Goal: Entertainment & Leisure: Consume media (video, audio)

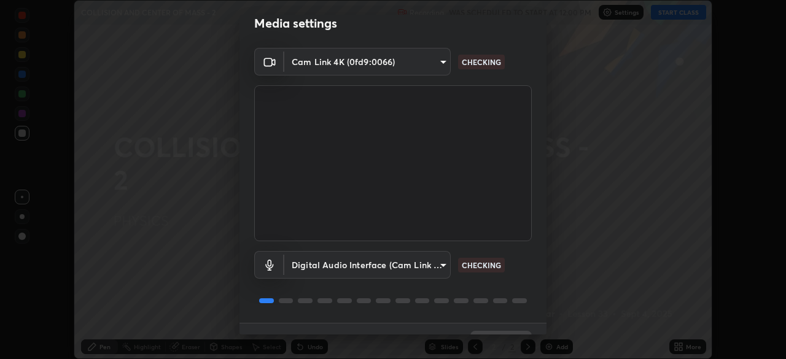
scroll to position [44, 0]
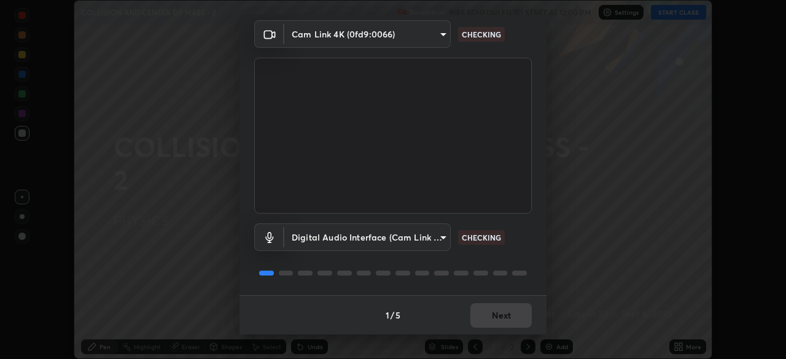
click at [505, 318] on div "1 / 5 Next" at bounding box center [393, 314] width 307 height 39
click at [506, 315] on div "1 / 5 Next" at bounding box center [393, 314] width 307 height 39
click at [505, 316] on div "1 / 5 Next" at bounding box center [393, 314] width 307 height 39
click at [505, 315] on div "1 / 5 Next" at bounding box center [393, 314] width 307 height 39
click at [505, 316] on div "1 / 5 Next" at bounding box center [393, 314] width 307 height 39
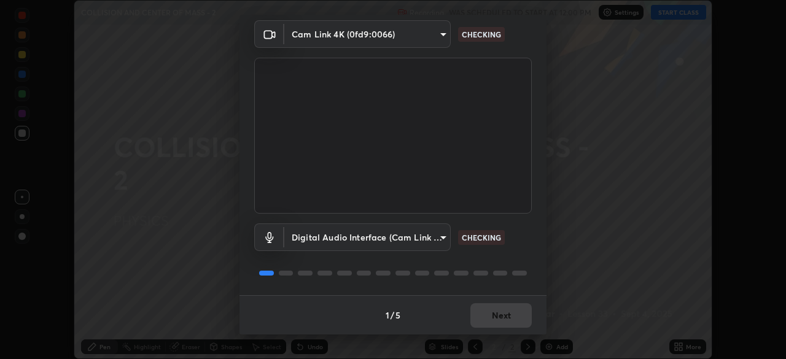
click at [505, 314] on div "1 / 5 Next" at bounding box center [393, 314] width 307 height 39
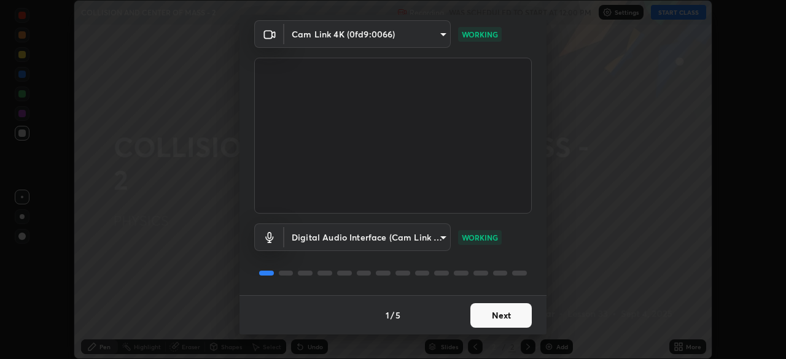
click at [505, 314] on button "Next" at bounding box center [500, 315] width 61 height 25
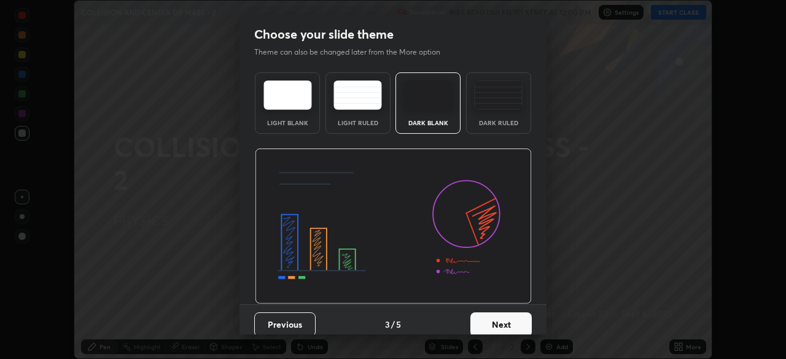
click at [507, 315] on button "Next" at bounding box center [500, 325] width 61 height 25
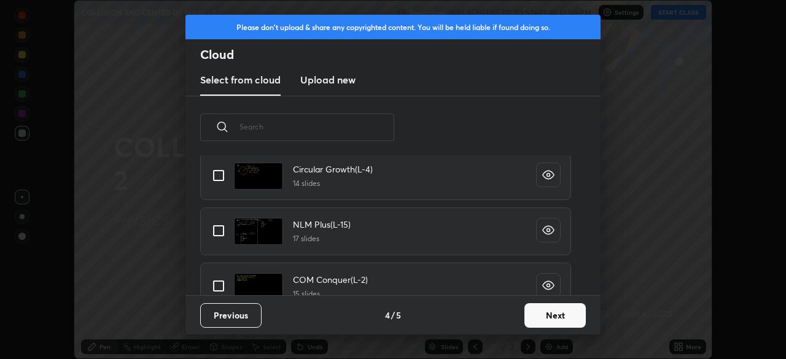
scroll to position [684, 0]
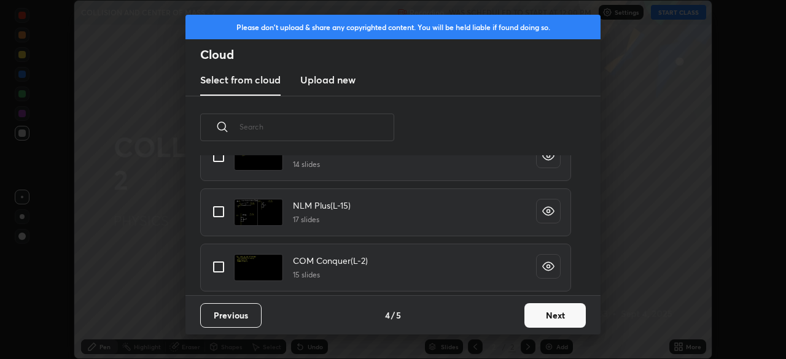
click at [215, 269] on input "grid" at bounding box center [219, 267] width 26 height 26
checkbox input "true"
click at [542, 321] on button "Next" at bounding box center [554, 315] width 61 height 25
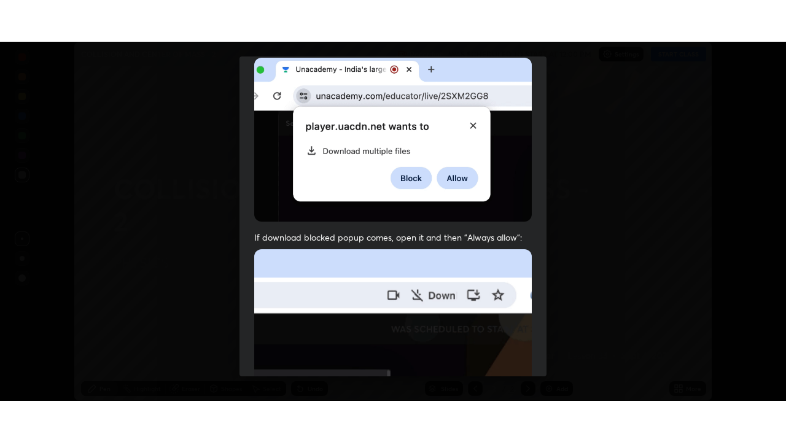
scroll to position [294, 0]
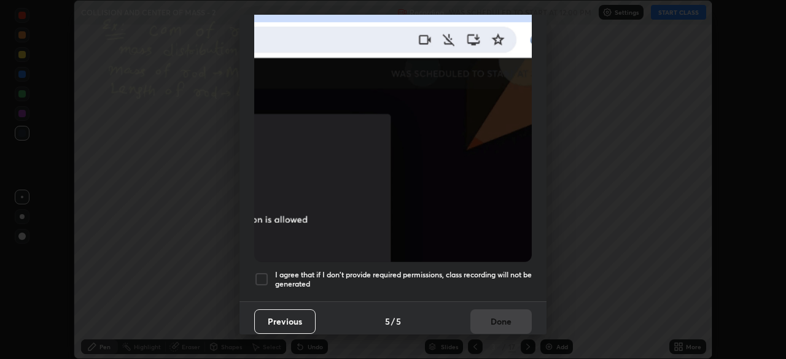
click at [259, 274] on div at bounding box center [261, 279] width 15 height 15
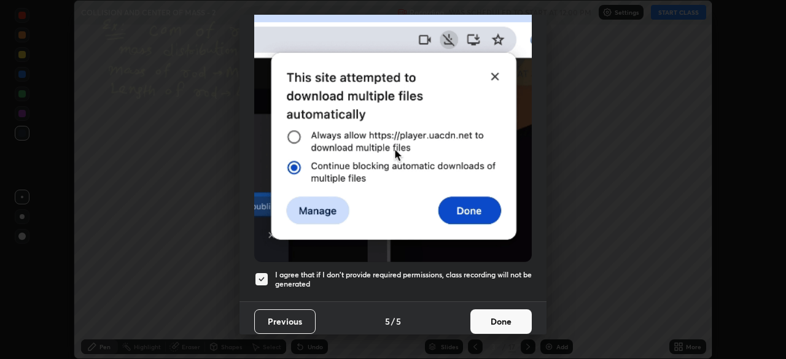
click at [501, 318] on button "Done" at bounding box center [500, 322] width 61 height 25
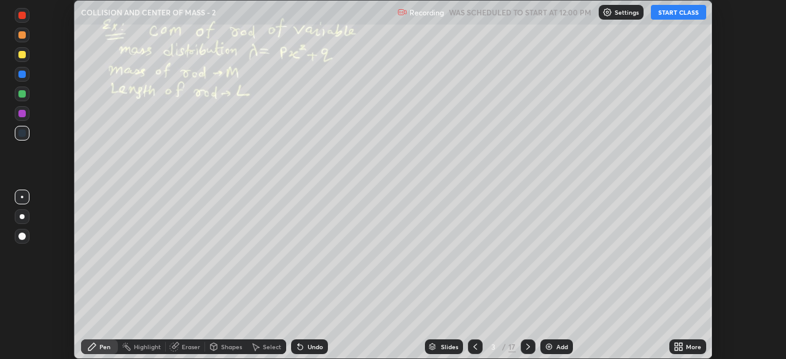
click at [474, 347] on icon at bounding box center [475, 347] width 10 height 10
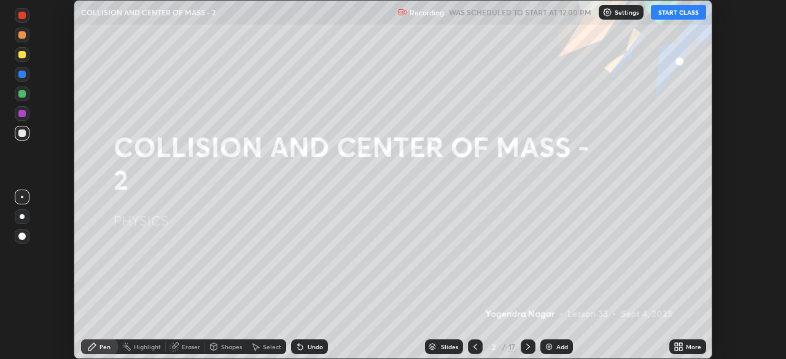
click at [680, 10] on button "START CLASS" at bounding box center [678, 12] width 55 height 15
click at [677, 344] on icon at bounding box center [676, 344] width 3 height 3
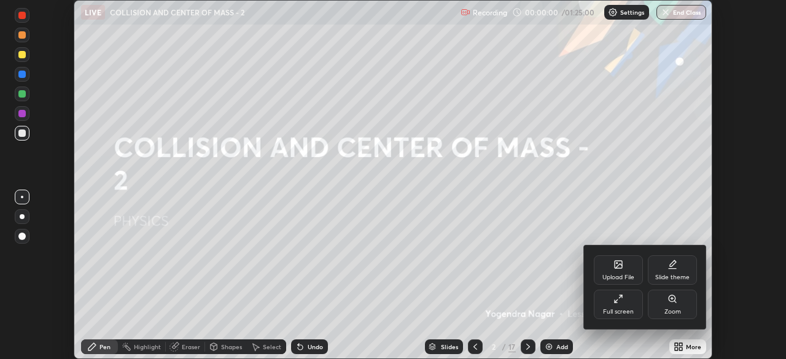
click at [626, 309] on div "Full screen" at bounding box center [618, 312] width 31 height 6
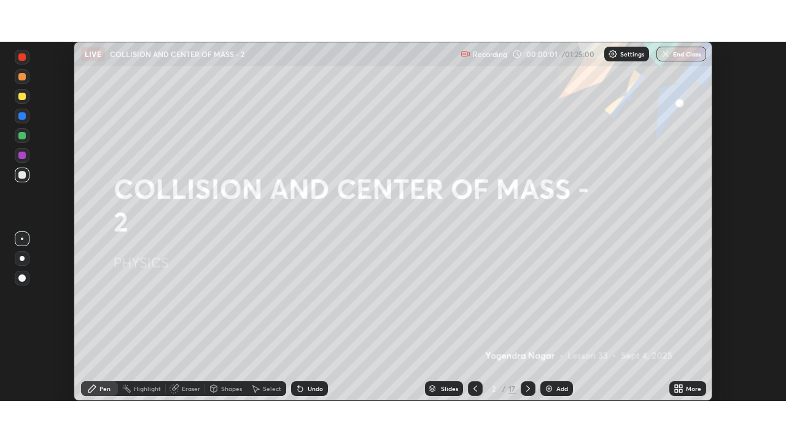
scroll to position [442, 786]
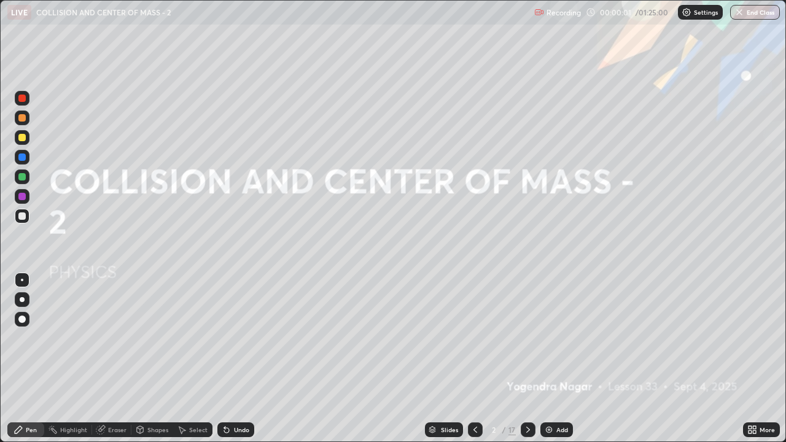
click at [563, 359] on div "Add" at bounding box center [562, 430] width 12 height 6
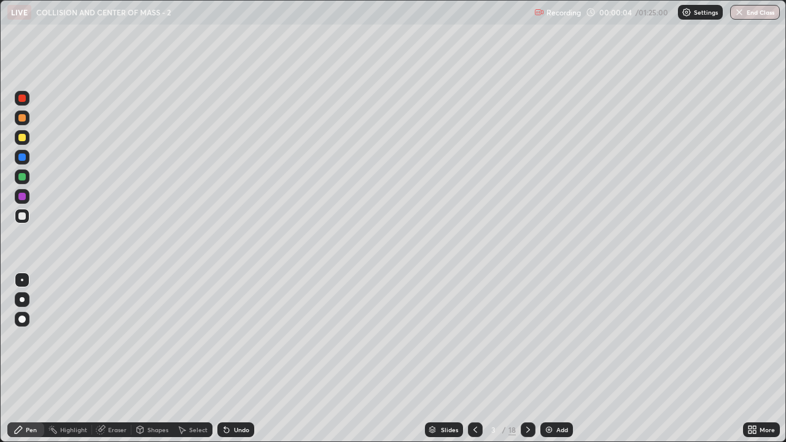
click at [23, 298] on div at bounding box center [22, 299] width 5 height 5
click at [26, 138] on div at bounding box center [22, 137] width 15 height 15
click at [384, 359] on div "Slides 3 / 18 Add" at bounding box center [498, 430] width 489 height 25
click at [234, 359] on div "Undo" at bounding box center [235, 430] width 37 height 15
click at [529, 359] on icon at bounding box center [528, 430] width 10 height 10
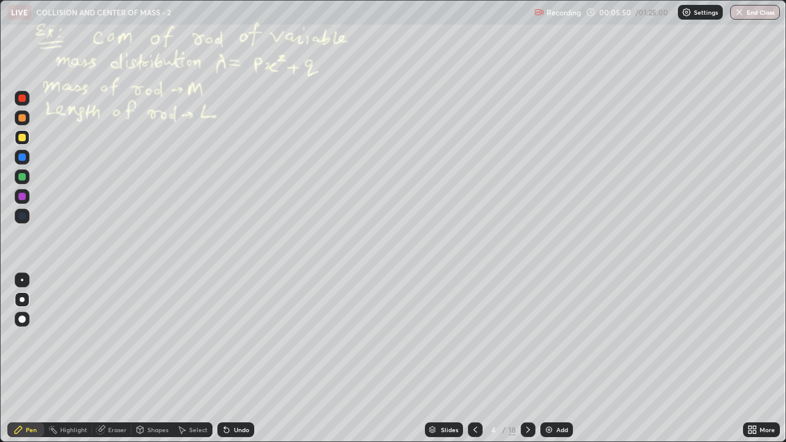
click at [231, 359] on div "Undo" at bounding box center [235, 430] width 37 height 15
click at [235, 359] on div "Undo" at bounding box center [241, 430] width 15 height 6
click at [236, 359] on div "Undo" at bounding box center [241, 430] width 15 height 6
click at [235, 359] on div "Undo" at bounding box center [241, 430] width 15 height 6
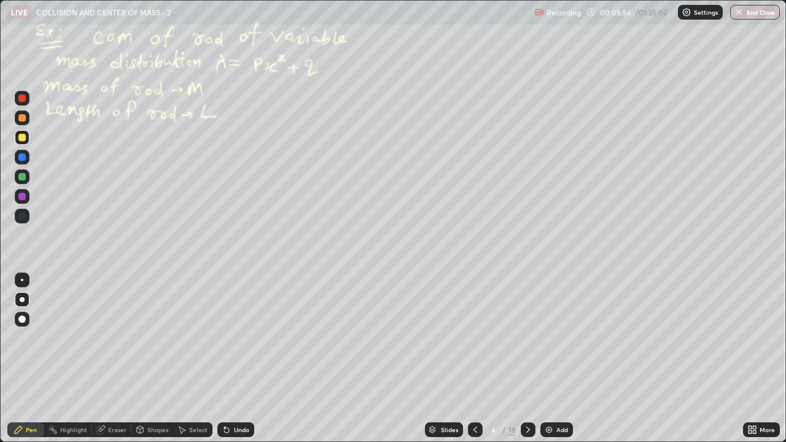
click at [232, 359] on div "Undo" at bounding box center [235, 430] width 37 height 15
click at [246, 359] on div "Undo" at bounding box center [241, 430] width 15 height 6
click at [250, 359] on div "Undo" at bounding box center [235, 430] width 37 height 15
click at [243, 359] on div "Undo" at bounding box center [241, 430] width 15 height 6
click at [242, 359] on div "Undo" at bounding box center [241, 430] width 15 height 6
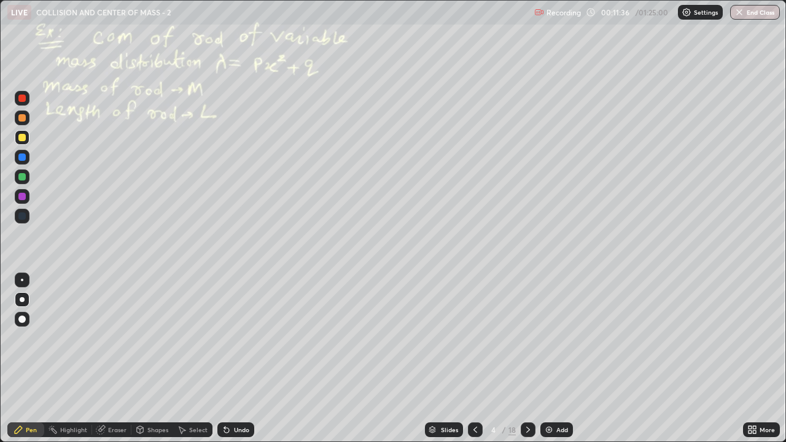
click at [528, 359] on icon at bounding box center [528, 430] width 10 height 10
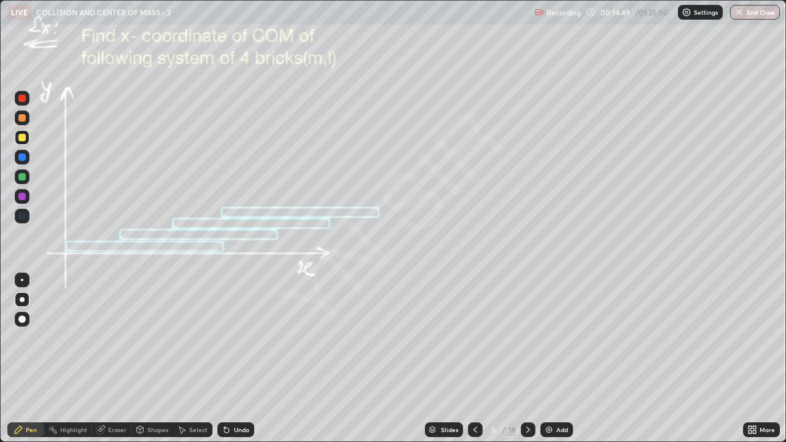
click at [25, 120] on div at bounding box center [21, 117] width 7 height 7
click at [83, 359] on div "Highlight" at bounding box center [73, 430] width 27 height 6
click at [28, 359] on div at bounding box center [22, 388] width 15 height 15
click at [38, 359] on div "Pen" at bounding box center [25, 430] width 37 height 15
click at [525, 359] on icon at bounding box center [528, 430] width 10 height 10
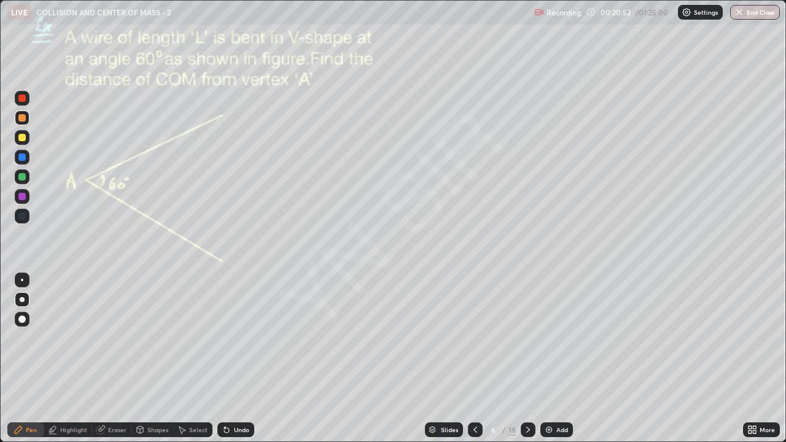
click at [238, 359] on div "Undo" at bounding box center [241, 430] width 15 height 6
click at [239, 359] on div "Undo" at bounding box center [235, 430] width 37 height 15
click at [240, 359] on div "Undo" at bounding box center [235, 430] width 37 height 15
click at [241, 359] on div "Undo" at bounding box center [235, 430] width 37 height 15
click at [242, 359] on div "Undo" at bounding box center [241, 430] width 15 height 6
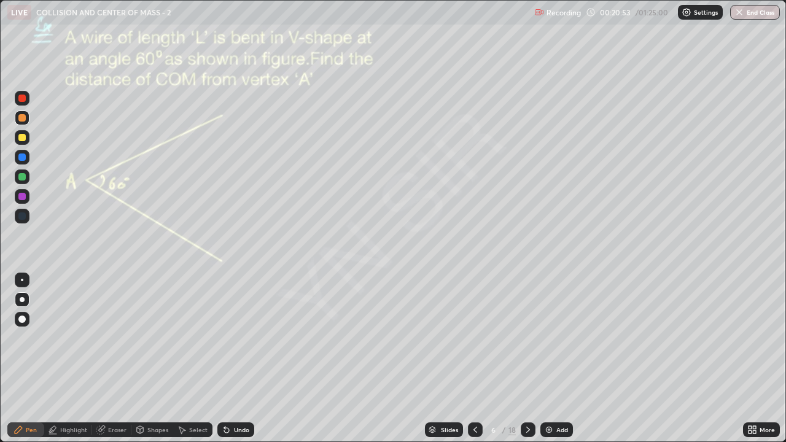
click at [244, 359] on div "Undo" at bounding box center [235, 430] width 37 height 15
click at [26, 179] on div at bounding box center [22, 177] width 15 height 15
click at [22, 119] on div at bounding box center [21, 117] width 7 height 7
click at [244, 359] on div "Undo" at bounding box center [235, 430] width 37 height 15
click at [27, 139] on div at bounding box center [22, 137] width 15 height 15
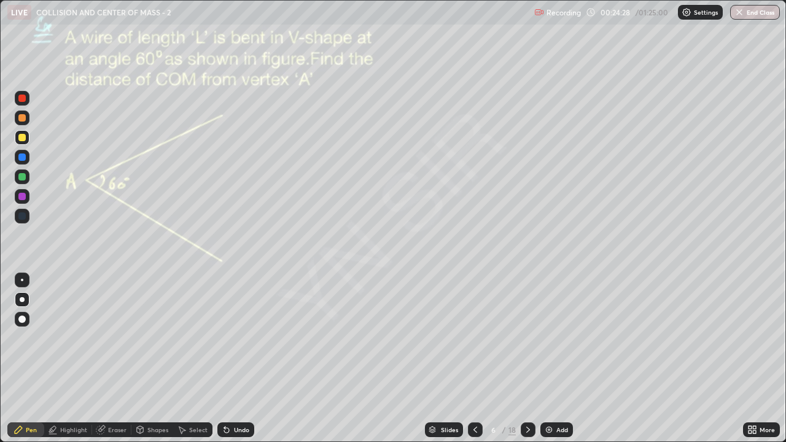
click at [28, 178] on div at bounding box center [22, 177] width 15 height 15
click at [244, 359] on div "Undo" at bounding box center [241, 430] width 15 height 6
click at [757, 359] on div "More" at bounding box center [761, 430] width 37 height 15
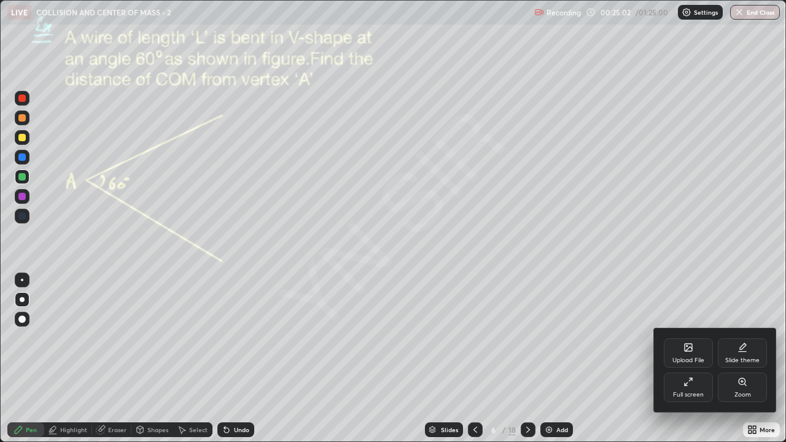
click at [750, 359] on div "Zoom" at bounding box center [743, 395] width 17 height 6
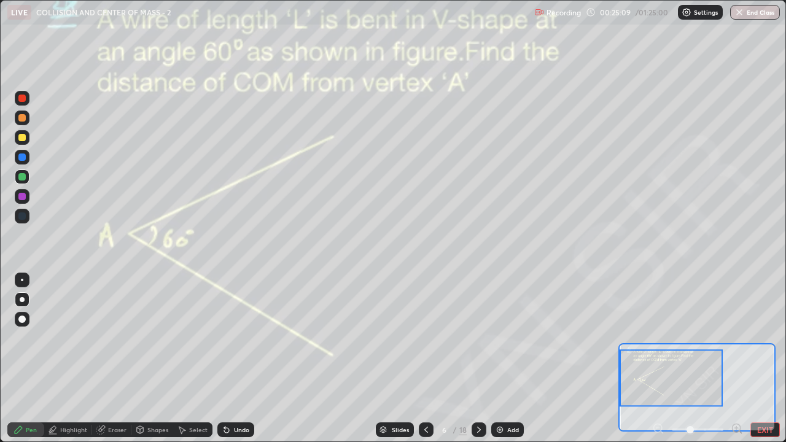
click at [83, 359] on div "Highlight" at bounding box center [73, 430] width 27 height 6
click at [29, 359] on div at bounding box center [22, 388] width 15 height 15
click at [25, 139] on div at bounding box center [21, 137] width 7 height 7
click at [33, 359] on div "Pen" at bounding box center [31, 430] width 11 height 6
click at [758, 359] on button "EXIT" at bounding box center [765, 430] width 29 height 15
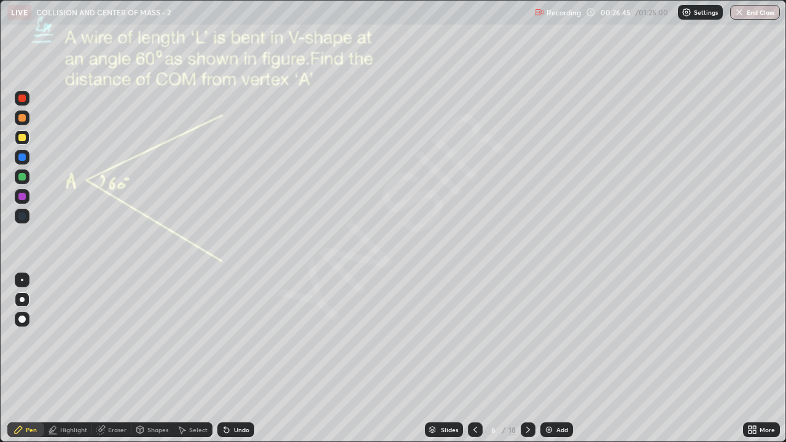
click at [529, 359] on icon at bounding box center [528, 430] width 10 height 10
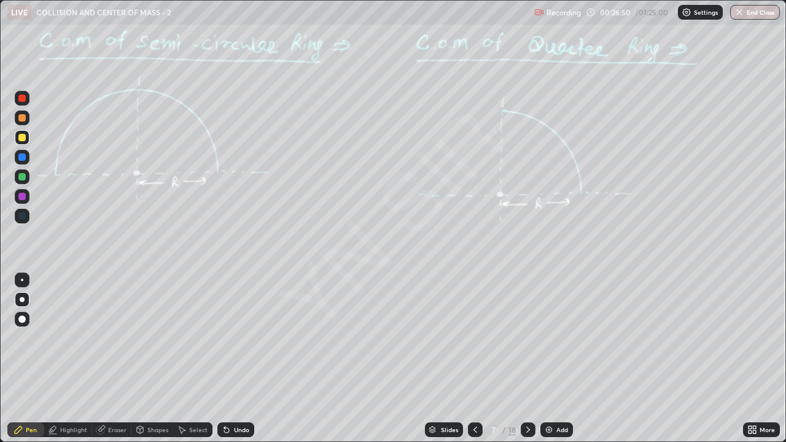
click at [475, 359] on div at bounding box center [475, 430] width 15 height 15
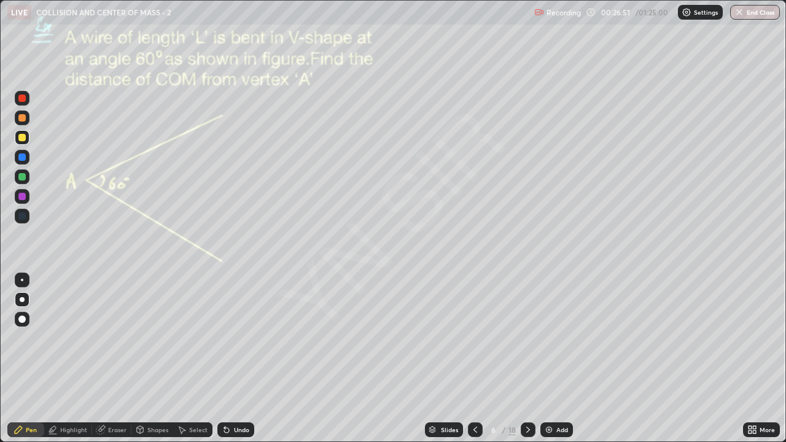
click at [560, 359] on div "Add" at bounding box center [562, 430] width 12 height 6
click at [247, 359] on div "Undo" at bounding box center [241, 430] width 15 height 6
click at [244, 359] on div "Undo" at bounding box center [241, 430] width 15 height 6
click at [245, 359] on div "Undo" at bounding box center [241, 430] width 15 height 6
click at [246, 359] on div "Undo" at bounding box center [241, 430] width 15 height 6
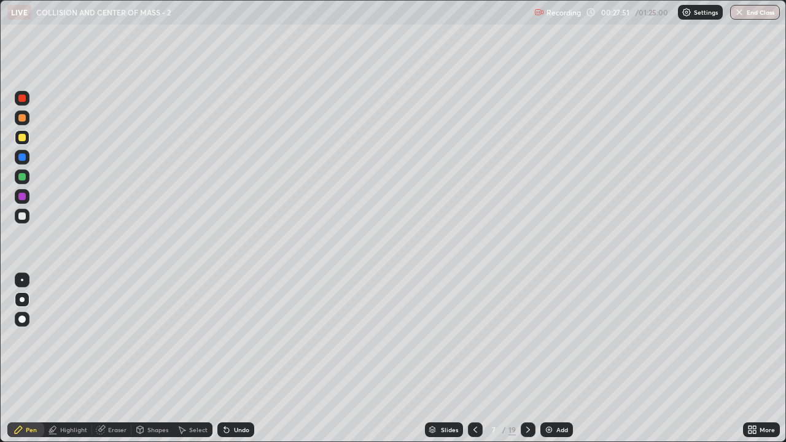
click at [245, 359] on div "Undo" at bounding box center [241, 430] width 15 height 6
click at [120, 359] on div "Eraser" at bounding box center [117, 430] width 18 height 6
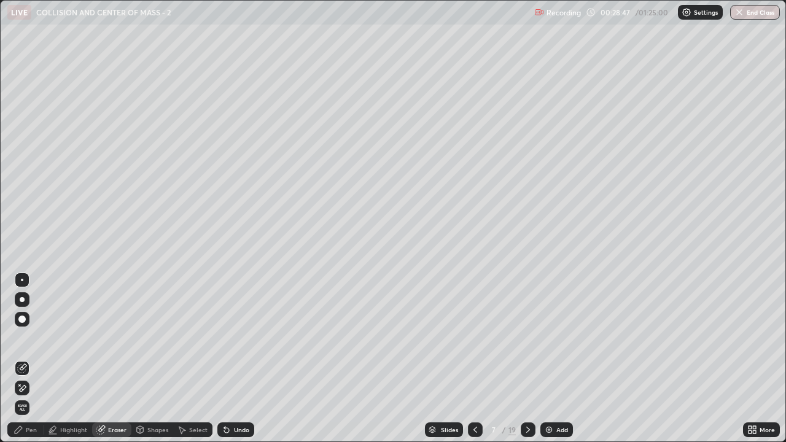
click at [24, 359] on icon at bounding box center [23, 388] width 7 height 6
click at [28, 359] on div at bounding box center [22, 368] width 15 height 15
click at [34, 359] on div "Pen" at bounding box center [31, 430] width 11 height 6
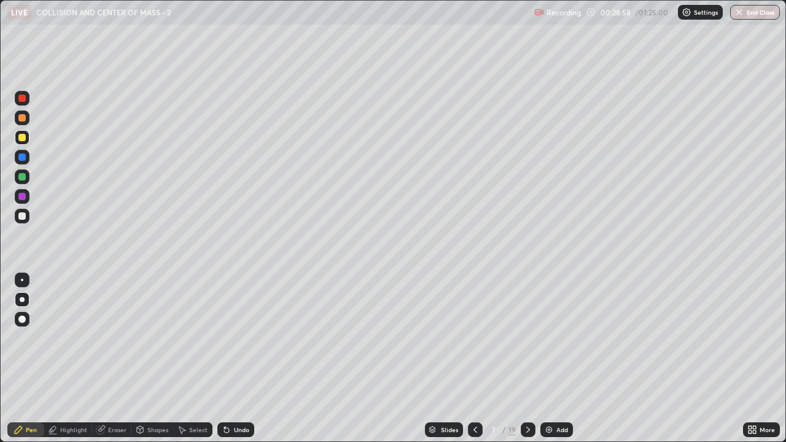
click at [118, 359] on div "Eraser" at bounding box center [117, 430] width 18 height 6
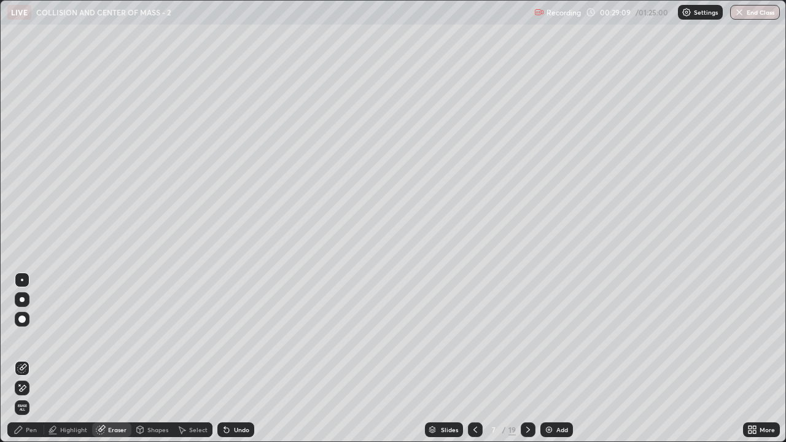
click at [37, 359] on div "Pen" at bounding box center [25, 430] width 37 height 15
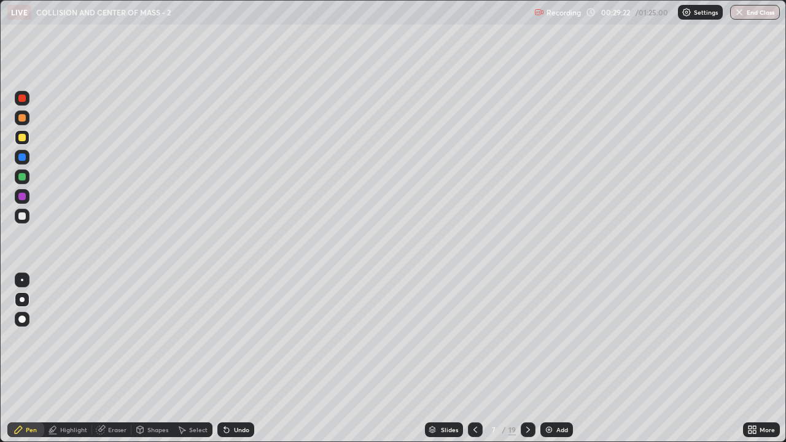
click at [27, 119] on div at bounding box center [22, 118] width 15 height 15
click at [242, 359] on div "Undo" at bounding box center [241, 430] width 15 height 6
click at [192, 359] on div "Select" at bounding box center [198, 430] width 18 height 6
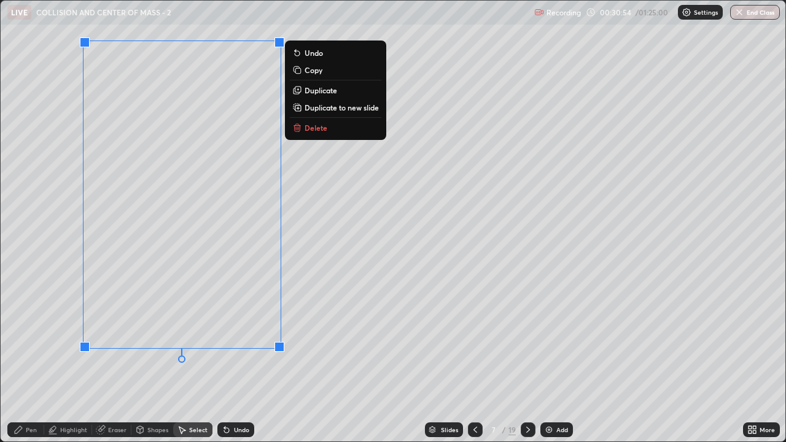
click at [400, 289] on div "0 ° Undo Copy Duplicate Duplicate to new slide Delete" at bounding box center [393, 221] width 785 height 441
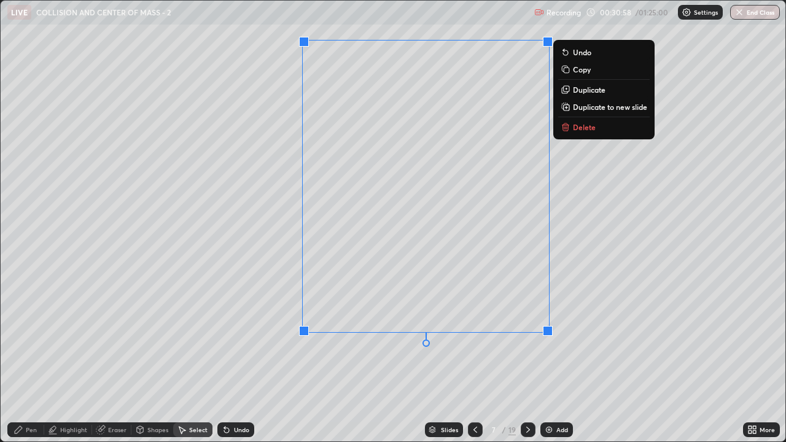
click at [587, 88] on p "Duplicate" at bounding box center [589, 90] width 33 height 10
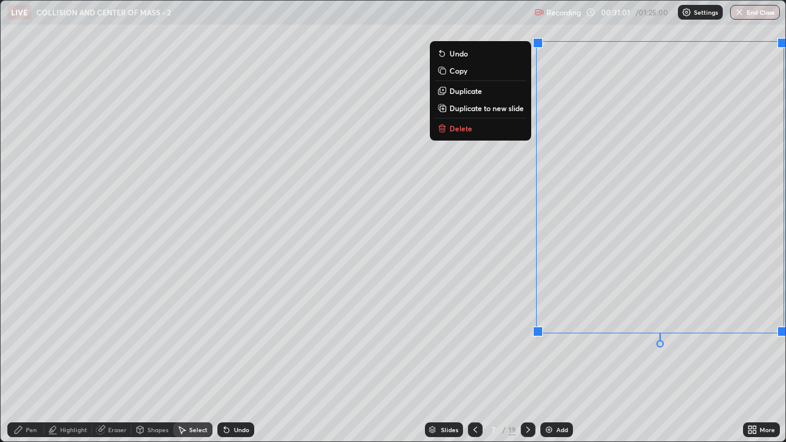
click at [363, 354] on div "0 ° Undo Copy Duplicate Duplicate to new slide Delete" at bounding box center [393, 221] width 785 height 441
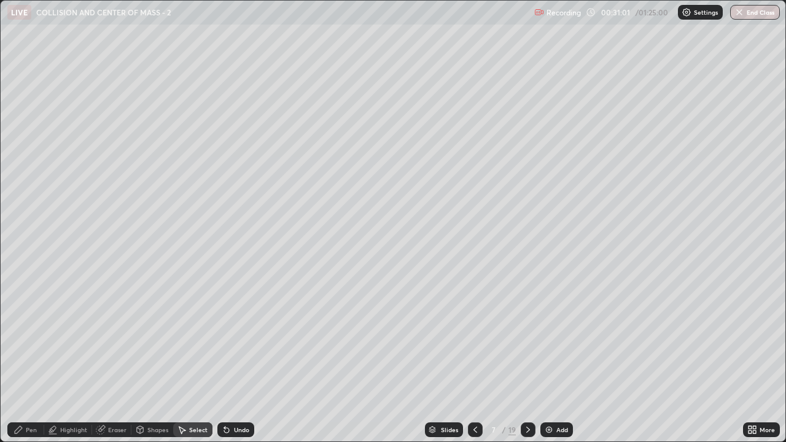
click at [117, 359] on div "Eraser" at bounding box center [117, 430] width 18 height 6
click at [29, 359] on div "Pen" at bounding box center [31, 430] width 11 height 6
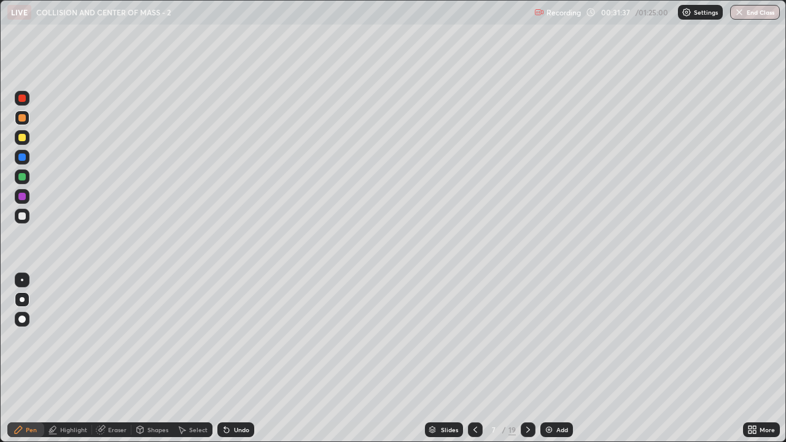
click at [71, 359] on div "Highlight" at bounding box center [73, 430] width 27 height 6
click at [25, 359] on icon at bounding box center [22, 388] width 10 height 10
click at [23, 216] on div at bounding box center [21, 215] width 7 height 7
click at [527, 359] on icon at bounding box center [528, 430] width 10 height 10
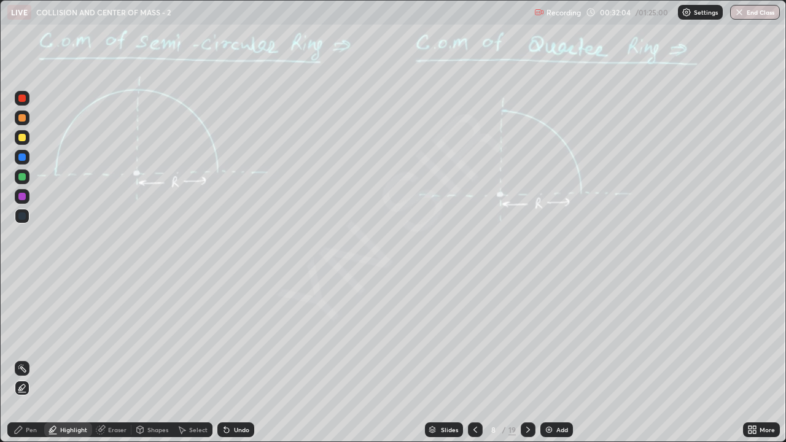
click at [29, 139] on div at bounding box center [22, 137] width 15 height 15
click at [36, 359] on div "Pen" at bounding box center [25, 430] width 37 height 15
click at [124, 359] on div "Eraser" at bounding box center [117, 430] width 18 height 6
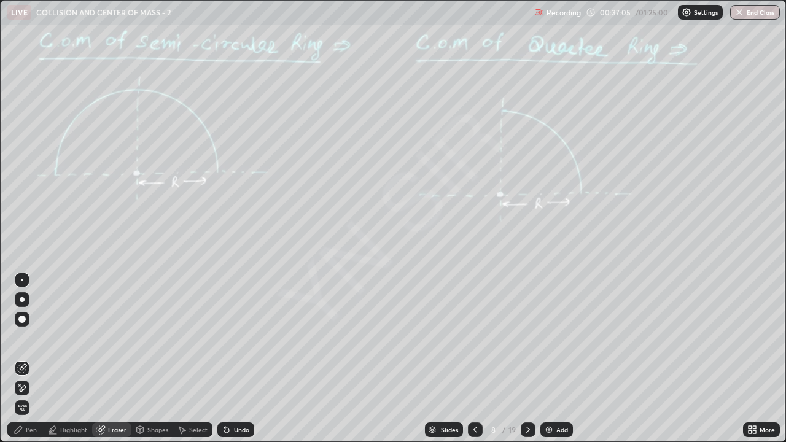
click at [27, 359] on div at bounding box center [22, 388] width 15 height 15
click at [36, 359] on div "Pen" at bounding box center [31, 430] width 11 height 6
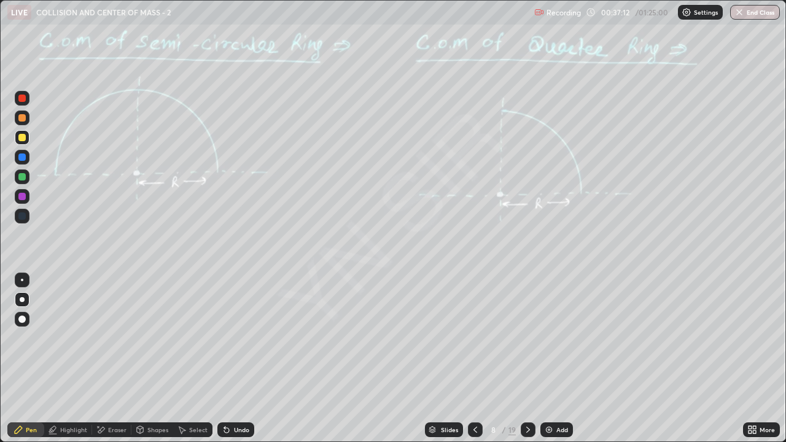
click at [527, 359] on icon at bounding box center [528, 430] width 10 height 10
click at [79, 359] on div "Highlight" at bounding box center [73, 430] width 27 height 6
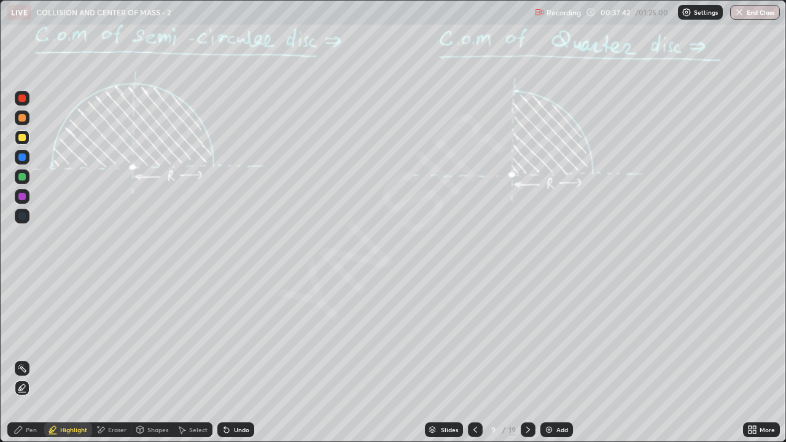
click at [28, 359] on div at bounding box center [22, 388] width 15 height 15
click at [37, 359] on div "Pen" at bounding box center [25, 430] width 37 height 15
click at [526, 359] on icon at bounding box center [528, 430] width 10 height 10
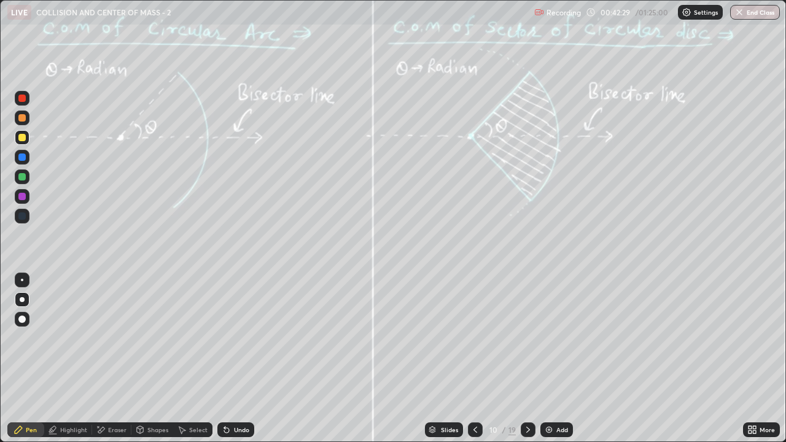
click at [237, 359] on div "Undo" at bounding box center [235, 430] width 37 height 15
click at [23, 118] on div at bounding box center [21, 117] width 7 height 7
click at [528, 359] on icon at bounding box center [528, 430] width 4 height 6
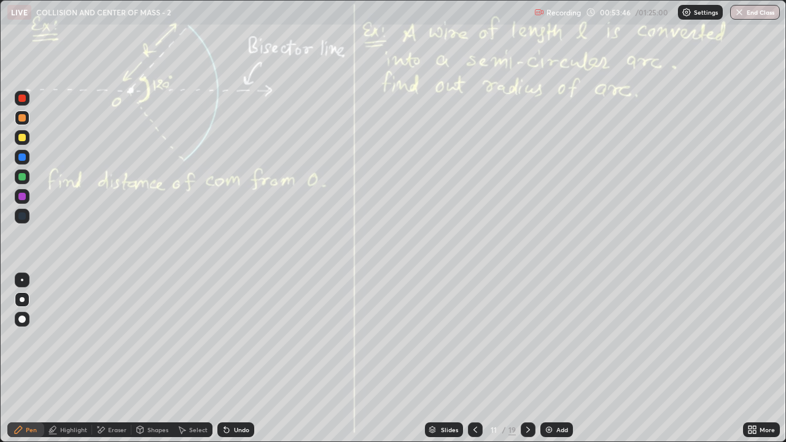
click at [527, 359] on icon at bounding box center [528, 430] width 10 height 10
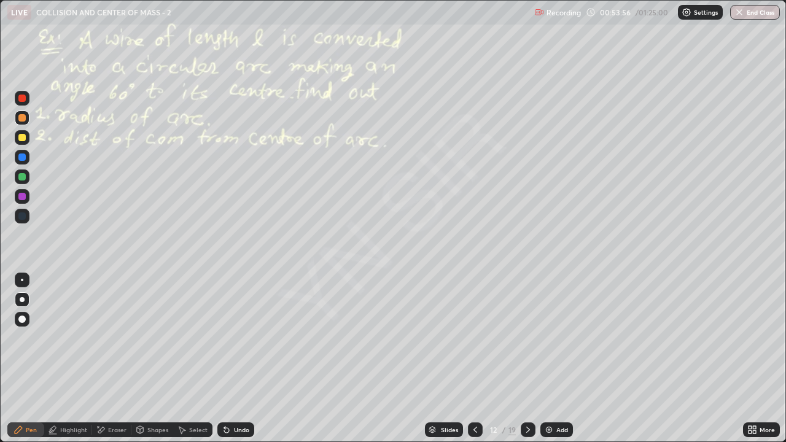
click at [477, 359] on icon at bounding box center [475, 430] width 10 height 10
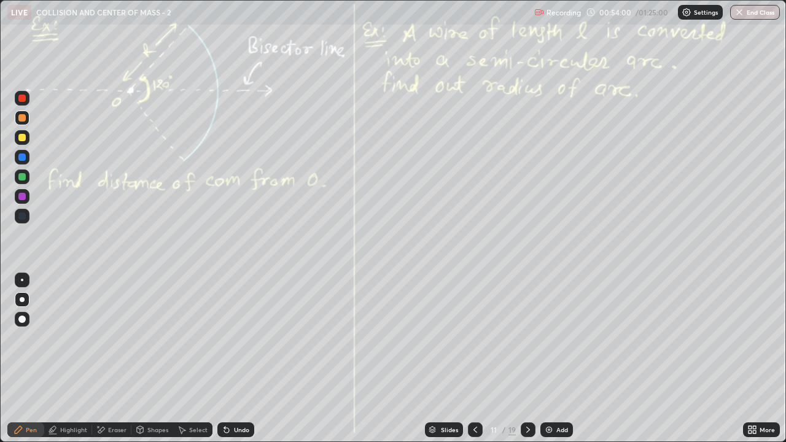
click at [528, 359] on icon at bounding box center [528, 430] width 10 height 10
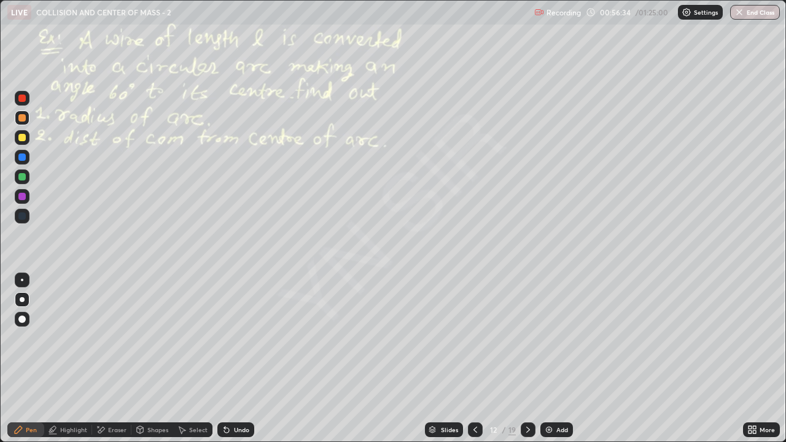
click at [205, 359] on div "Select" at bounding box center [198, 430] width 18 height 6
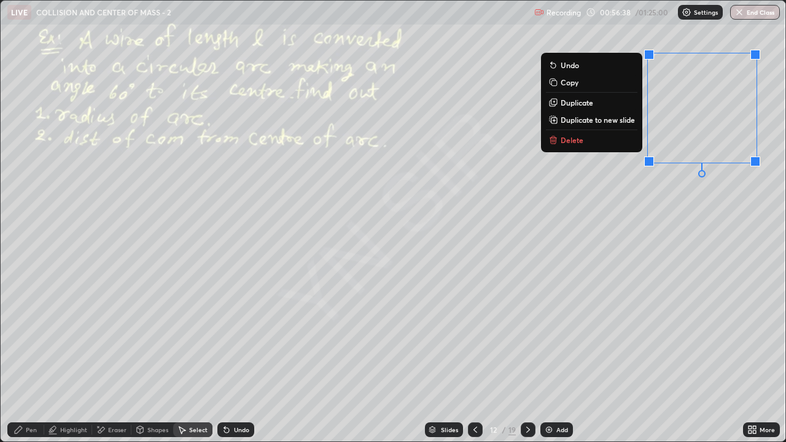
click at [572, 103] on p "Duplicate" at bounding box center [577, 103] width 33 height 10
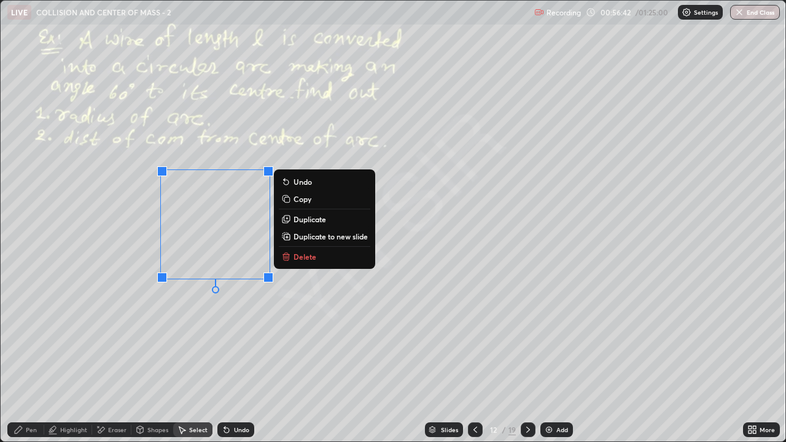
click at [472, 305] on div "0 ° Undo Copy Duplicate Duplicate to new slide Delete" at bounding box center [393, 221] width 785 height 441
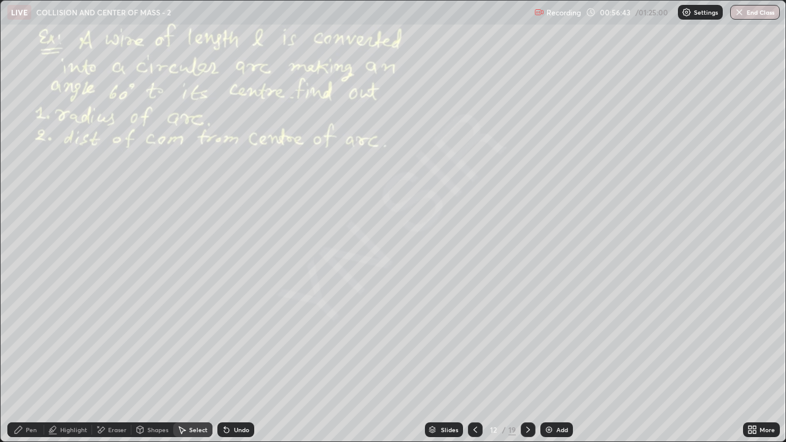
click at [34, 359] on div "Pen" at bounding box center [25, 430] width 37 height 15
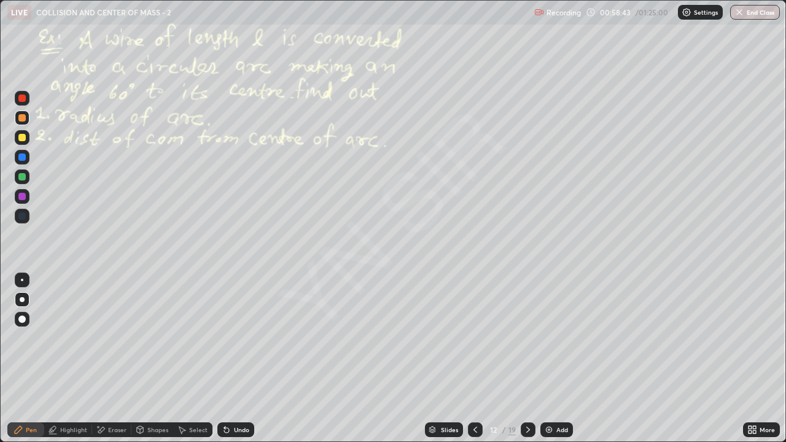
click at [554, 359] on div "Add" at bounding box center [556, 430] width 33 height 15
click at [27, 142] on div at bounding box center [22, 137] width 15 height 15
click at [25, 217] on div at bounding box center [21, 215] width 7 height 7
click at [28, 139] on div at bounding box center [22, 137] width 15 height 15
click at [529, 359] on icon at bounding box center [529, 430] width 10 height 10
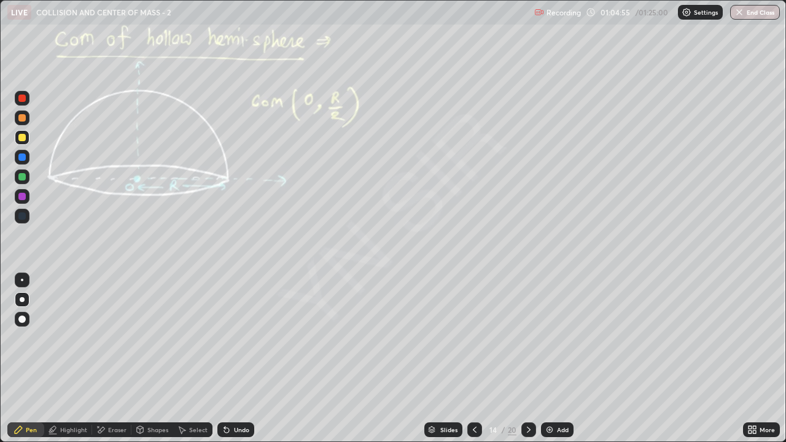
click at [529, 359] on icon at bounding box center [529, 430] width 10 height 10
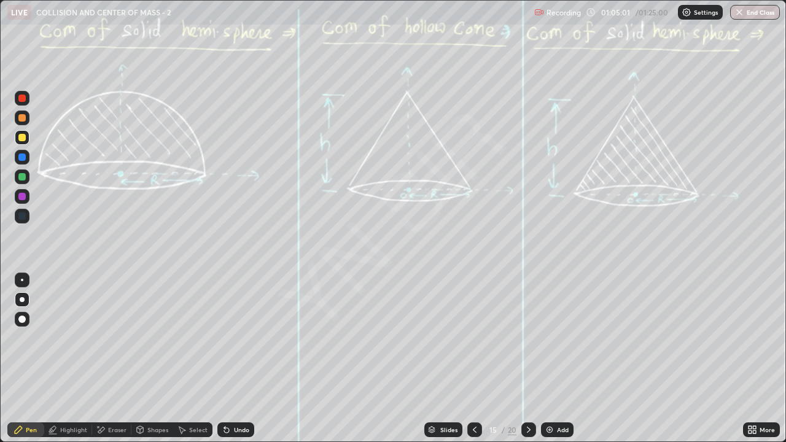
click at [474, 359] on icon at bounding box center [475, 430] width 10 height 10
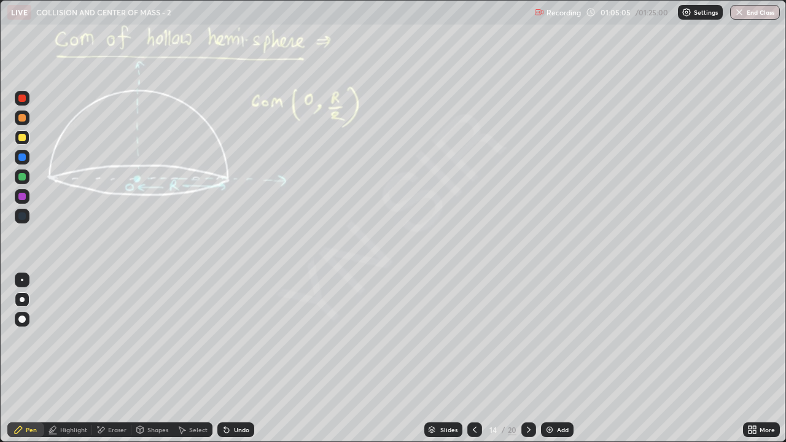
click at [534, 359] on div at bounding box center [528, 430] width 15 height 15
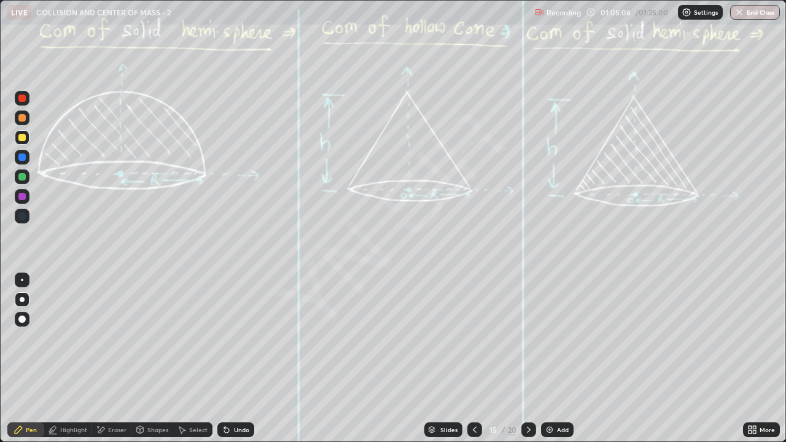
click at [528, 359] on icon at bounding box center [529, 430] width 10 height 10
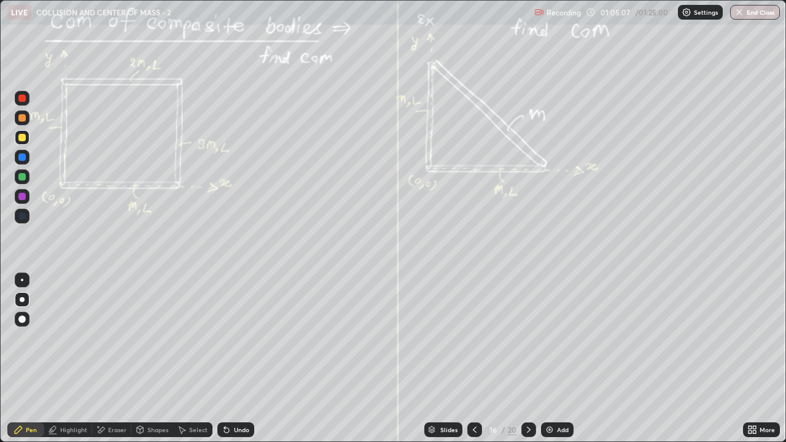
click at [474, 359] on icon at bounding box center [475, 430] width 10 height 10
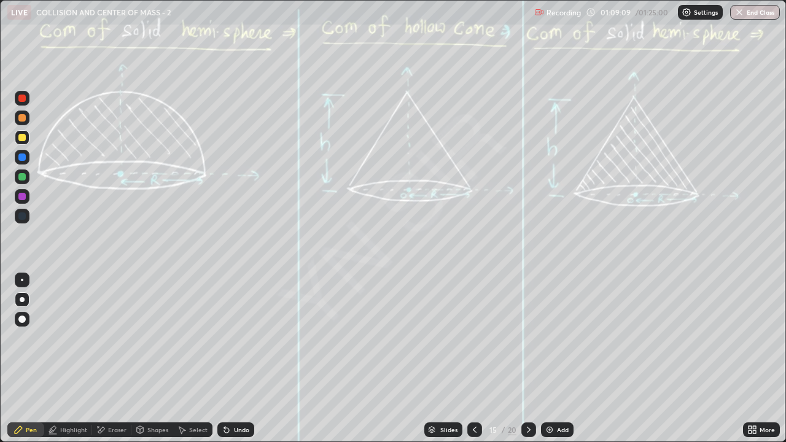
click at [526, 359] on icon at bounding box center [529, 430] width 10 height 10
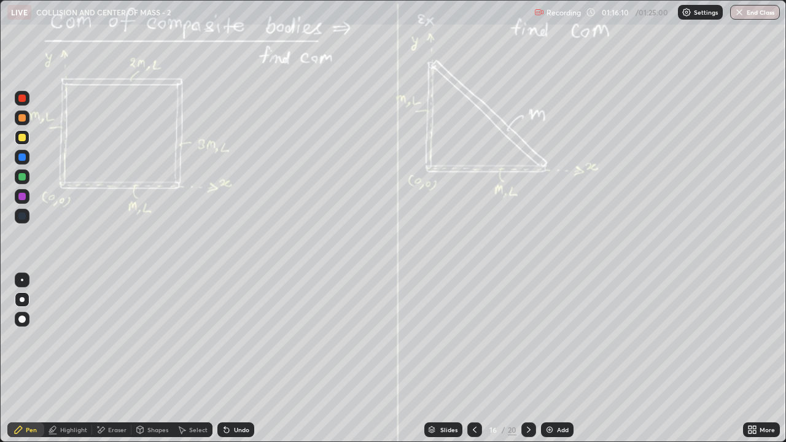
click at [752, 359] on icon at bounding box center [750, 427] width 3 height 3
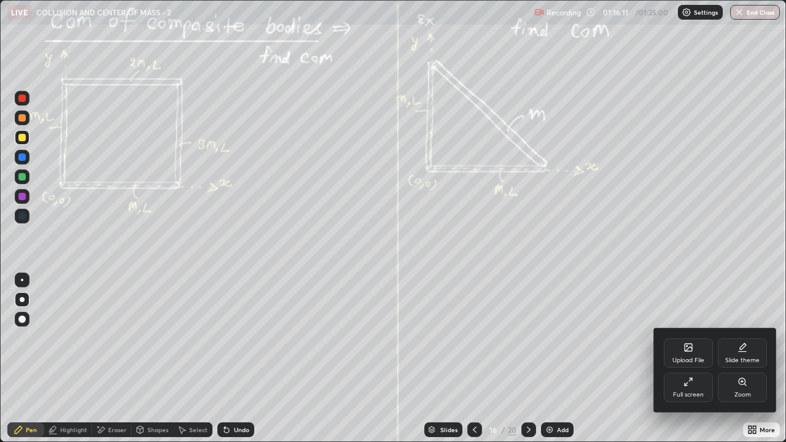
click at [743, 359] on icon at bounding box center [743, 382] width 10 height 10
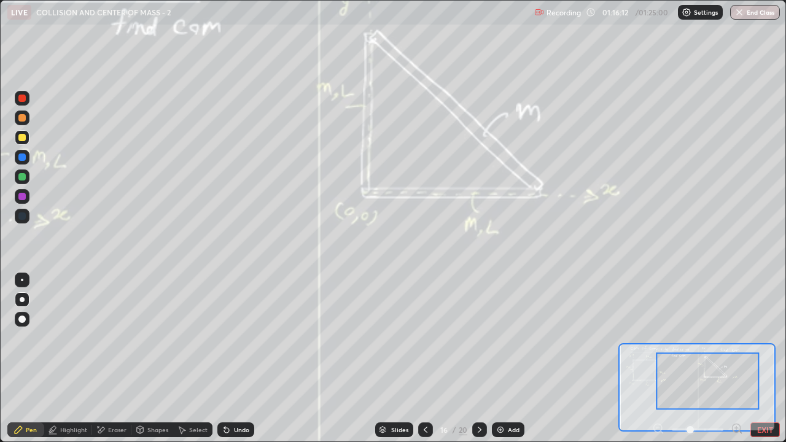
click at [736, 359] on icon at bounding box center [736, 428] width 3 height 0
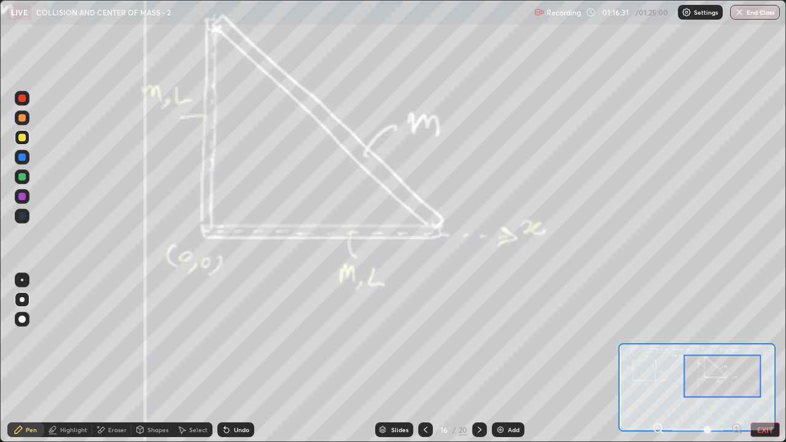
click at [240, 359] on div "Undo" at bounding box center [241, 430] width 15 height 6
click at [243, 359] on div "Undo" at bounding box center [241, 430] width 15 height 6
click at [241, 359] on div "Undo" at bounding box center [241, 430] width 15 height 6
click at [766, 359] on button "EXIT" at bounding box center [765, 430] width 29 height 15
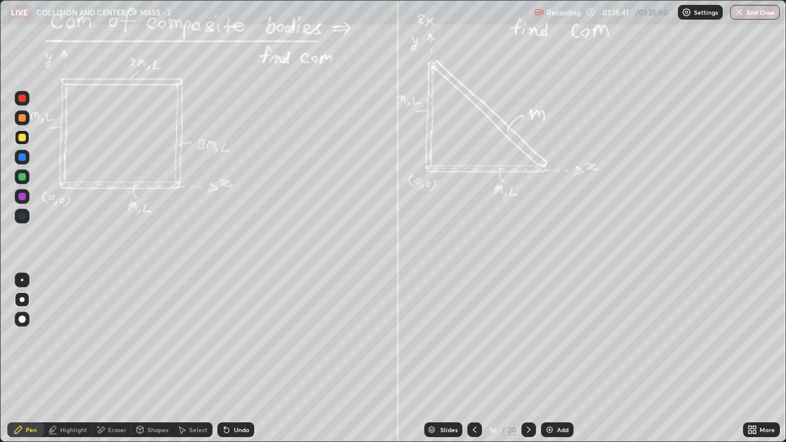
click at [527, 359] on icon at bounding box center [529, 430] width 10 height 10
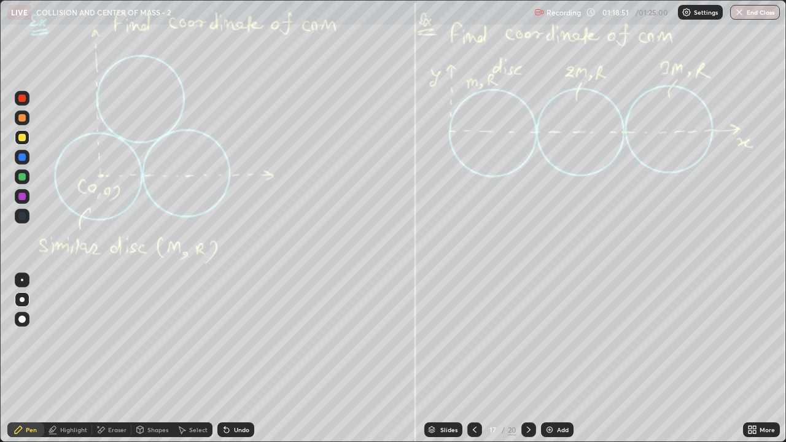
click at [473, 359] on icon at bounding box center [475, 430] width 10 height 10
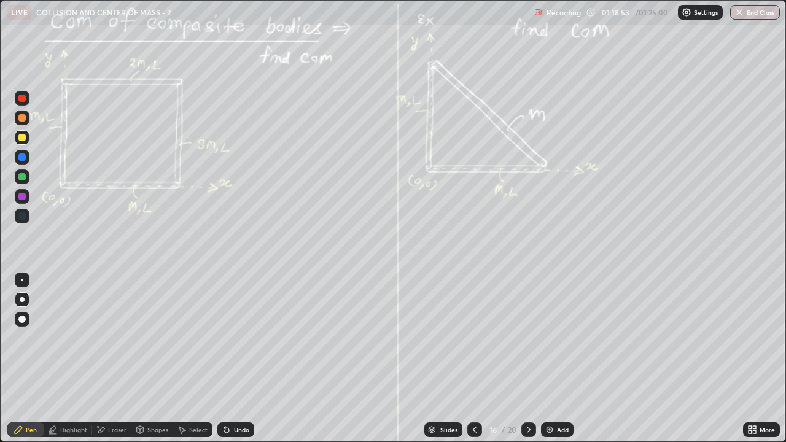
click at [529, 359] on icon at bounding box center [529, 430] width 10 height 10
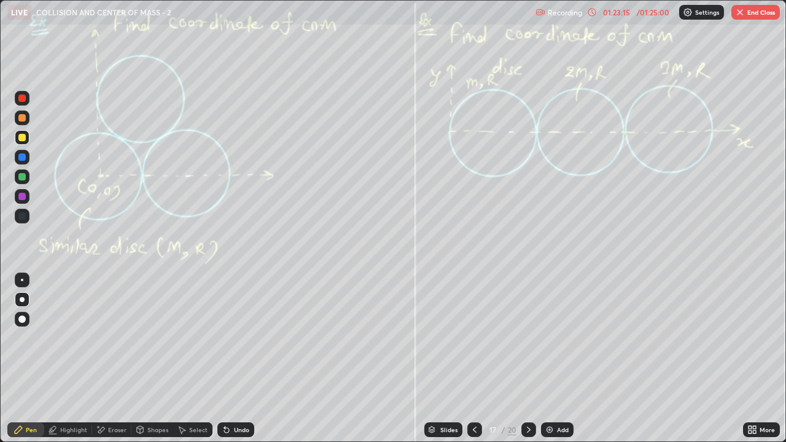
click at [201, 359] on div "Select" at bounding box center [198, 430] width 18 height 6
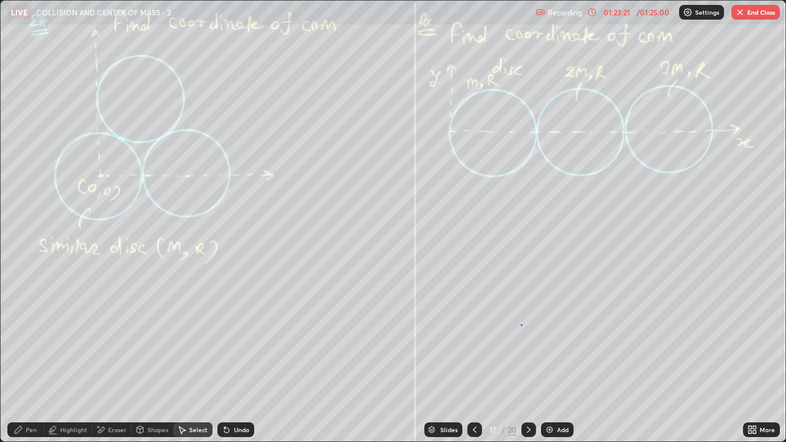
click at [521, 325] on div "0 ° Undo Copy Duplicate Duplicate to new slide Delete" at bounding box center [393, 221] width 785 height 441
click at [33, 359] on div "Pen" at bounding box center [31, 430] width 11 height 6
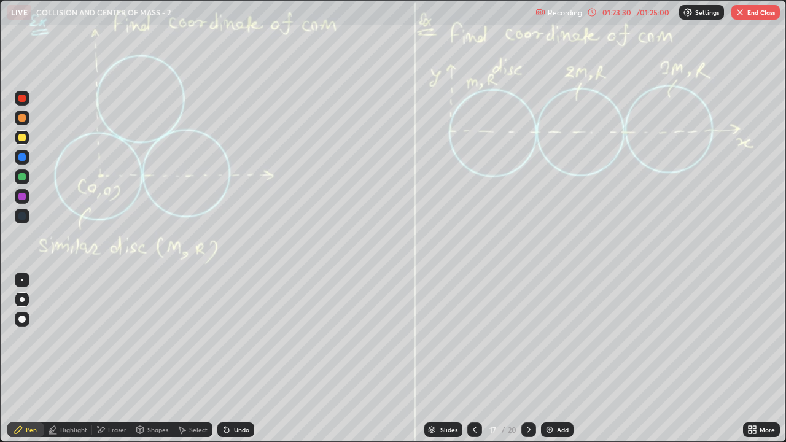
click at [111, 359] on div "Eraser" at bounding box center [117, 430] width 18 height 6
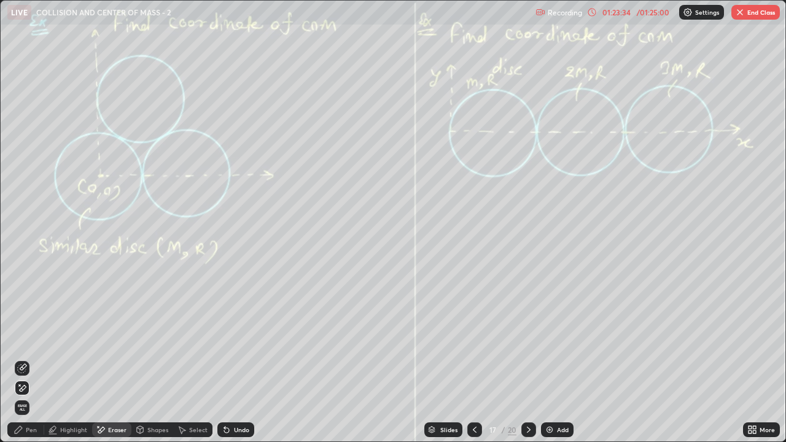
click at [30, 359] on div "Pen" at bounding box center [31, 430] width 11 height 6
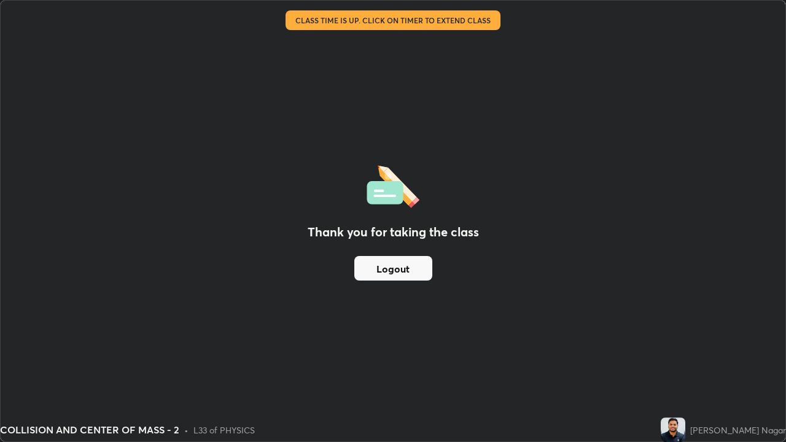
click at [411, 276] on button "Logout" at bounding box center [393, 268] width 78 height 25
